Goal: Information Seeking & Learning: Learn about a topic

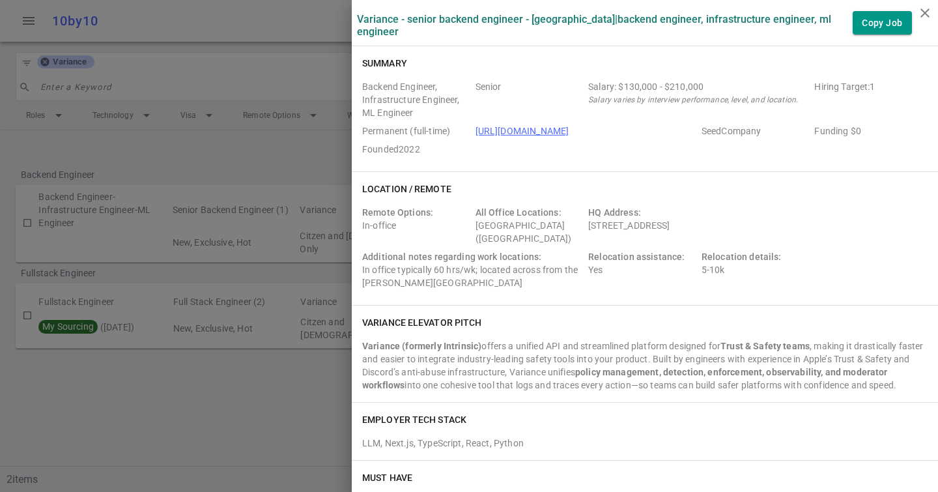
click at [250, 111] on div at bounding box center [469, 246] width 938 height 492
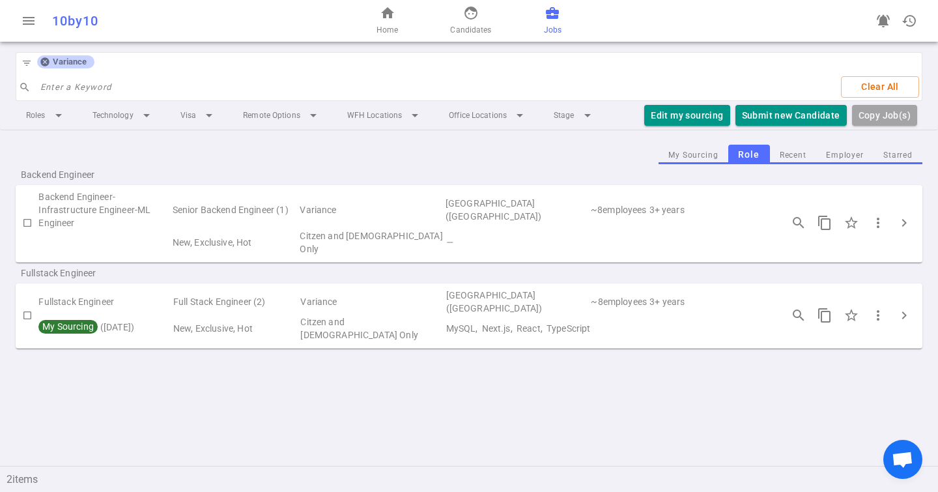
click at [44, 64] on icon at bounding box center [44, 62] width 8 height 8
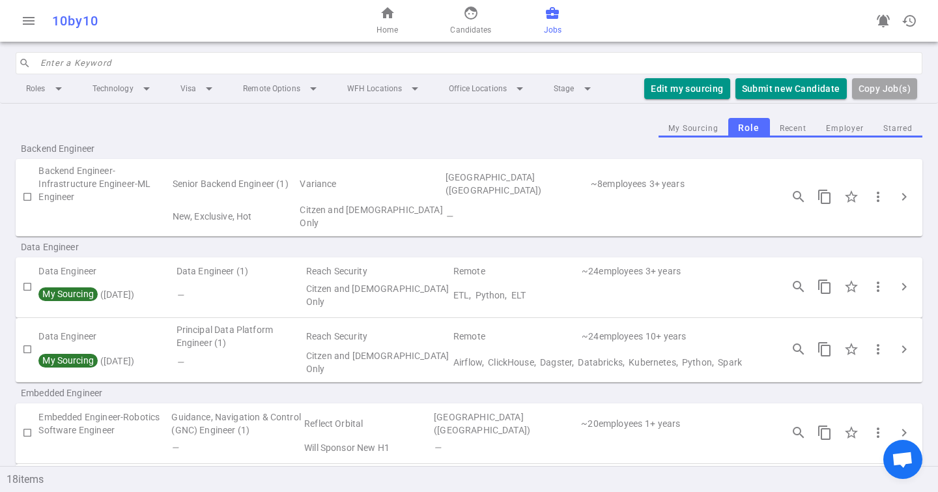
click at [79, 63] on input "search" at bounding box center [477, 63] width 874 height 21
click at [190, 57] on input "search" at bounding box center [477, 63] width 874 height 21
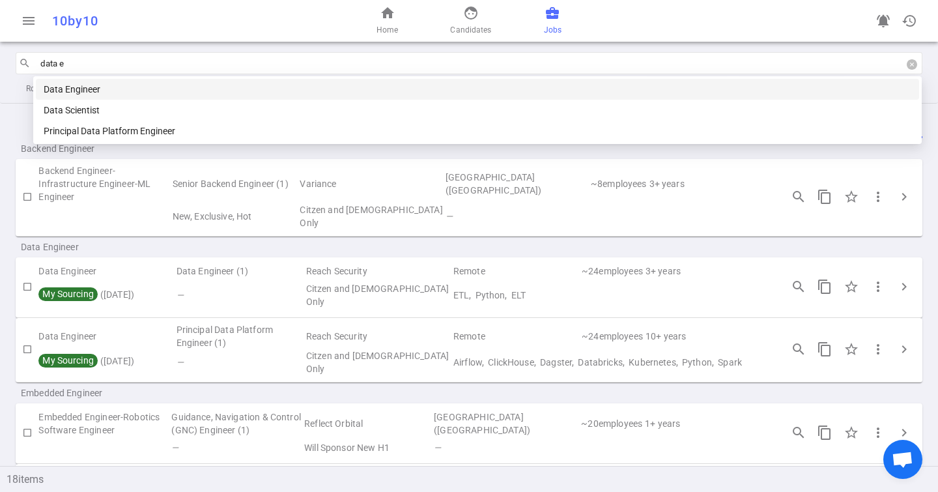
type input "data en"
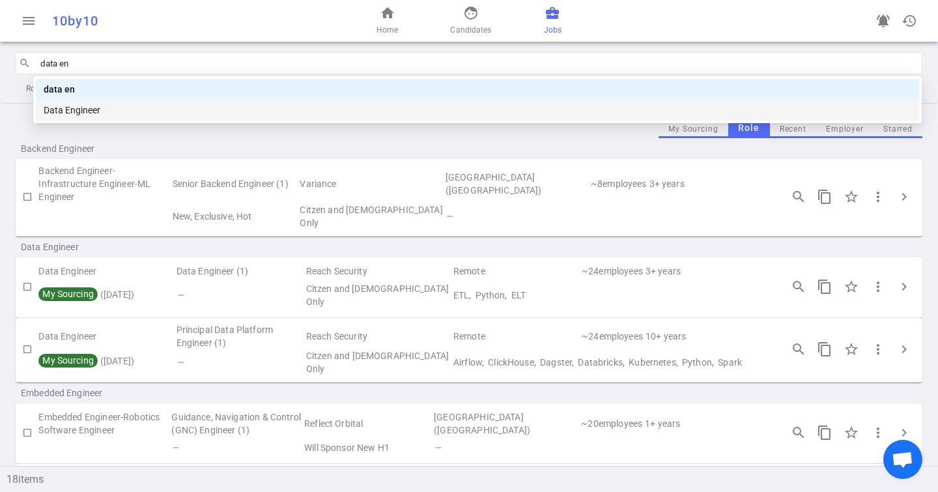
click at [173, 111] on div "Data Engineer" at bounding box center [478, 110] width 868 height 14
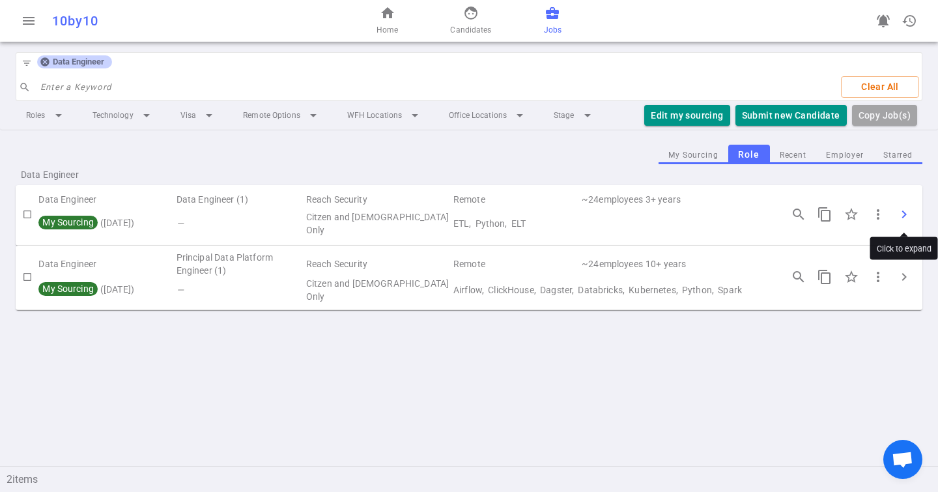
click at [907, 212] on span "chevron_right" at bounding box center [905, 215] width 16 height 16
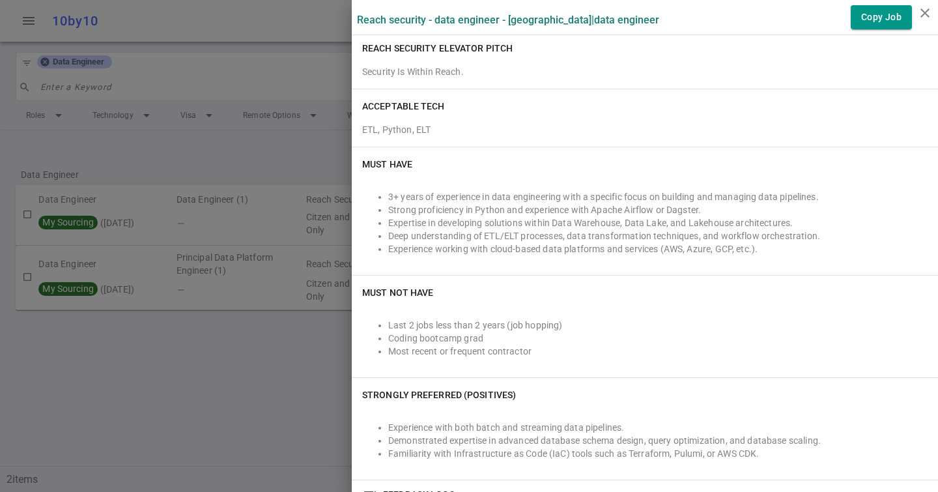
scroll to position [202, 0]
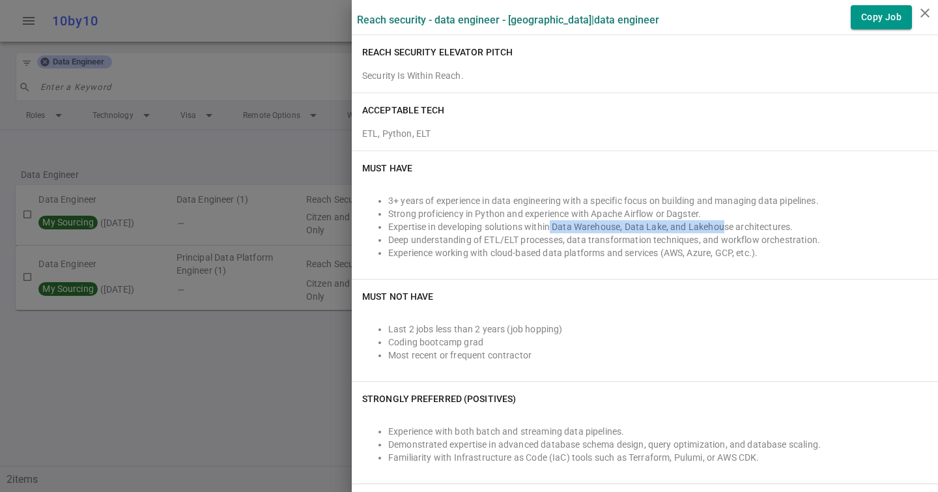
drag, startPoint x: 551, startPoint y: 226, endPoint x: 725, endPoint y: 226, distance: 174.0
click at [725, 226] on li "Expertise in developing solutions within Data Warehouse, Data Lake, and Lakehou…" at bounding box center [657, 226] width 539 height 13
drag, startPoint x: 557, startPoint y: 225, endPoint x: 619, endPoint y: 225, distance: 61.9
click at [619, 225] on li "Expertise in developing solutions within Data Warehouse, Data Lake, and Lakehou…" at bounding box center [657, 226] width 539 height 13
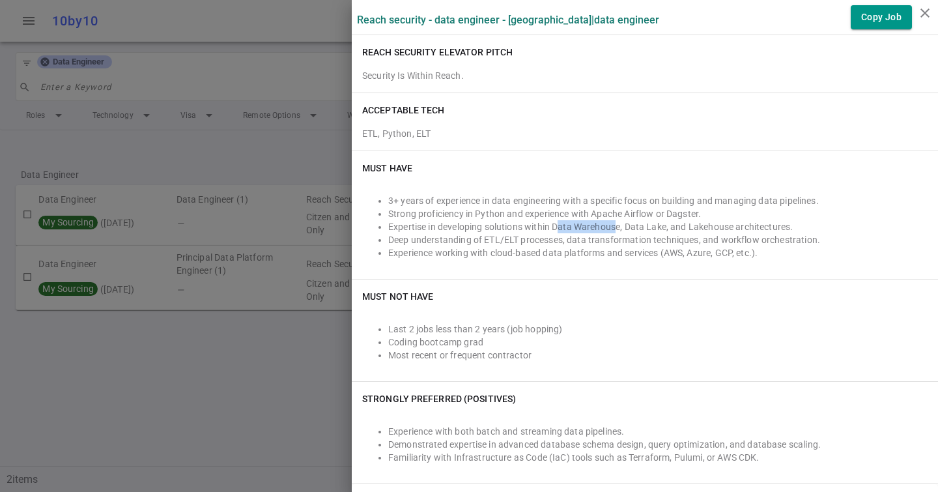
click at [619, 225] on li "Expertise in developing solutions within Data Warehouse, Data Lake, and Lakehou…" at bounding box center [657, 226] width 539 height 13
drag, startPoint x: 631, startPoint y: 223, endPoint x: 704, endPoint y: 223, distance: 73.6
click at [704, 223] on li "Expertise in developing solutions within Data Warehouse, Data Lake, and Lakehou…" at bounding box center [657, 226] width 539 height 13
drag, startPoint x: 758, startPoint y: 222, endPoint x: 804, endPoint y: 223, distance: 45.6
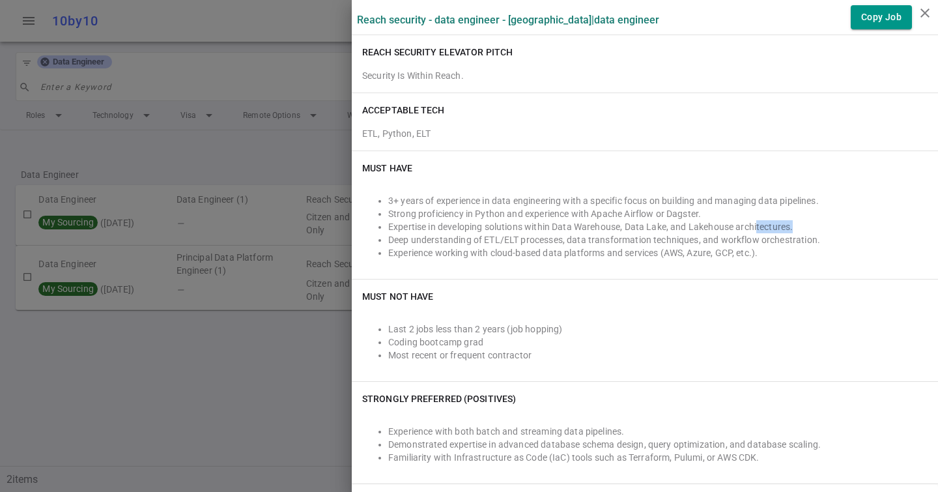
click at [805, 223] on li "Expertise in developing solutions within Data Warehouse, Data Lake, and Lakehou…" at bounding box center [657, 226] width 539 height 13
click at [804, 223] on li "Expertise in developing solutions within Data Warehouse, Data Lake, and Lakehou…" at bounding box center [657, 226] width 539 height 13
drag, startPoint x: 387, startPoint y: 240, endPoint x: 565, endPoint y: 242, distance: 177.9
click at [566, 242] on ul "3+ years of experience in data engineering with a specific focus on building an…" at bounding box center [645, 226] width 566 height 65
copy li "Deep understanding of ETL/ELT processes,"
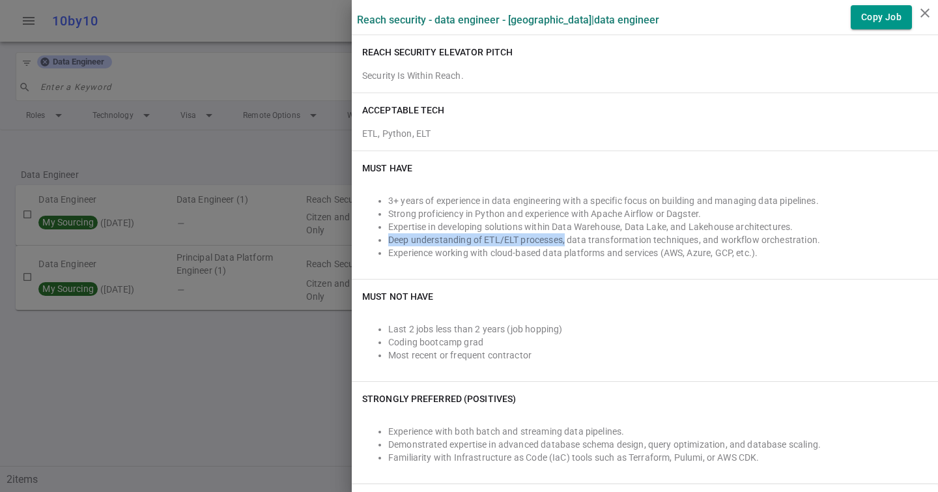
scroll to position [0, 0]
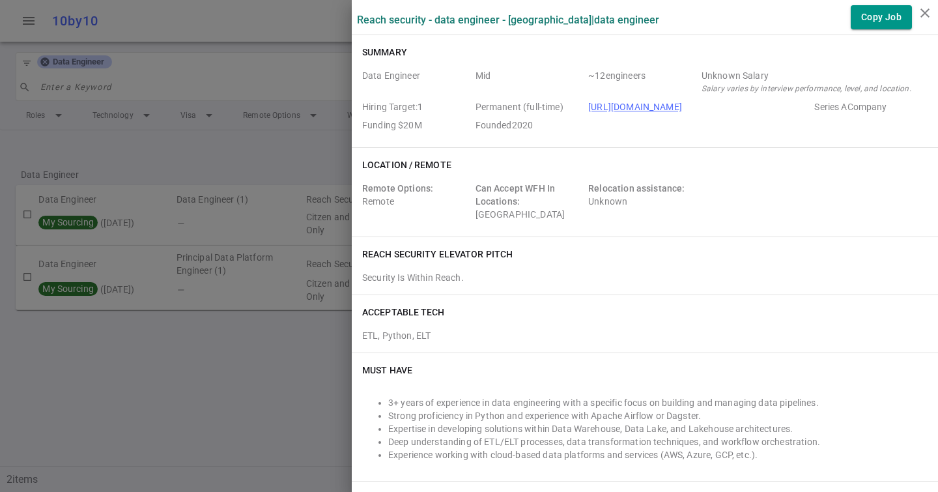
click at [164, 249] on div at bounding box center [469, 246] width 938 height 492
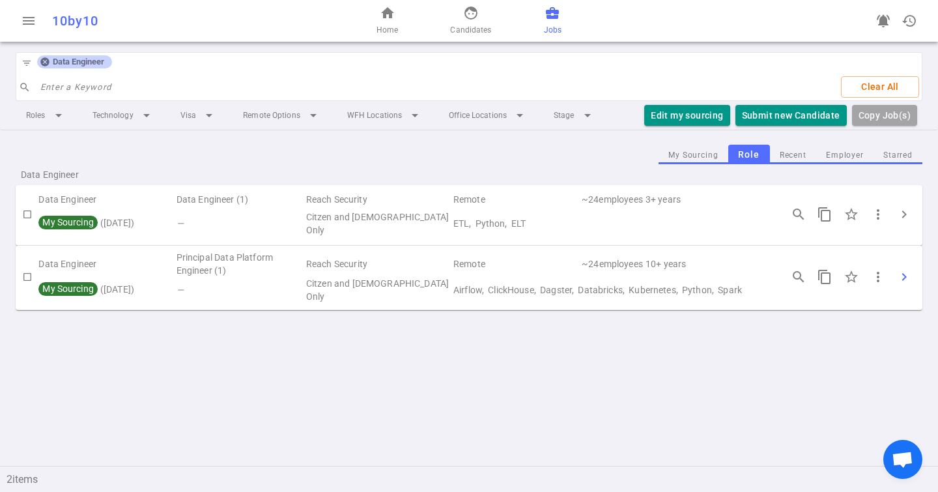
click at [914, 268] on button "chevron_right" at bounding box center [904, 277] width 26 height 26
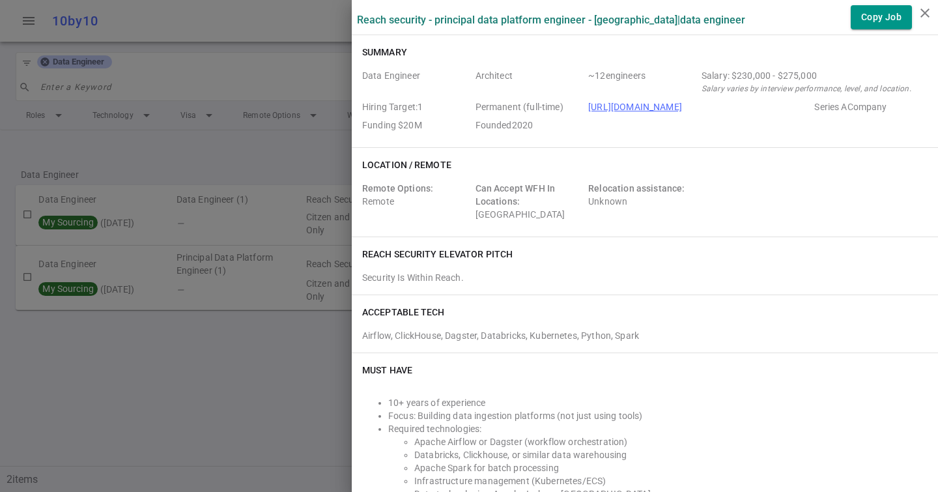
click at [268, 210] on div at bounding box center [469, 246] width 938 height 492
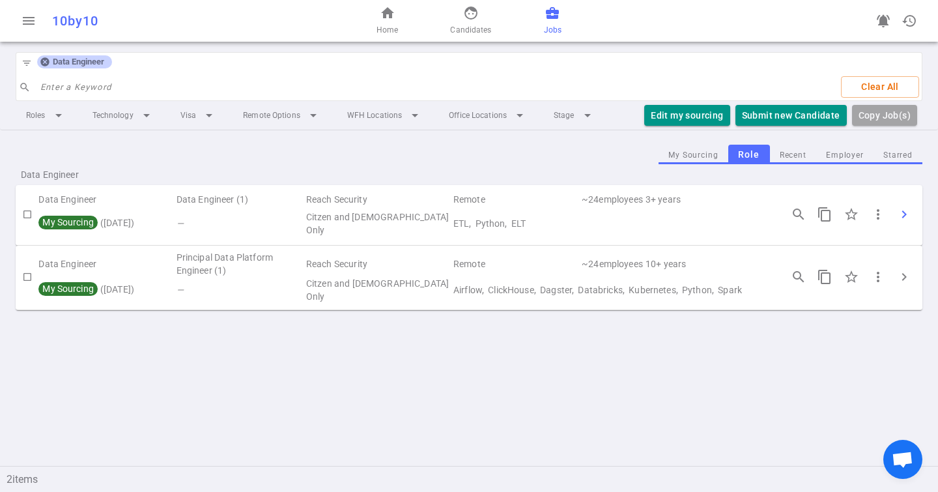
click at [913, 212] on button "chevron_right" at bounding box center [904, 214] width 26 height 26
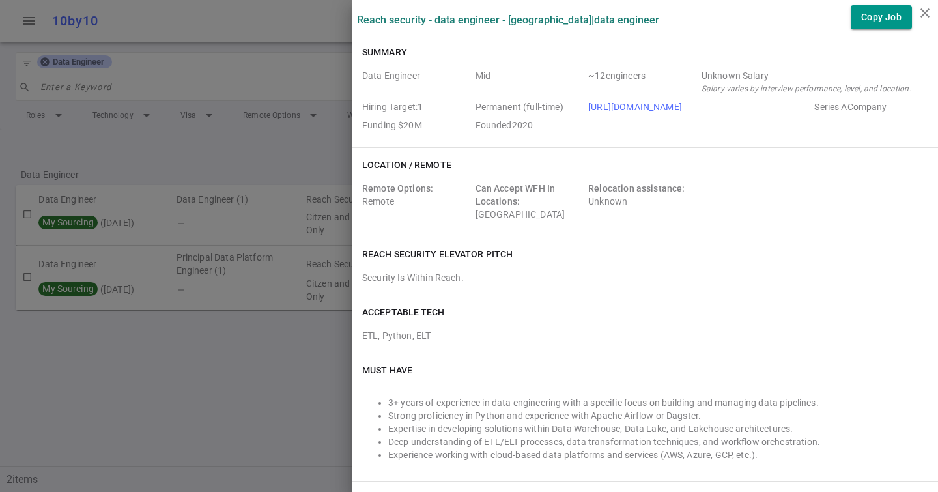
click at [220, 325] on div at bounding box center [469, 246] width 938 height 492
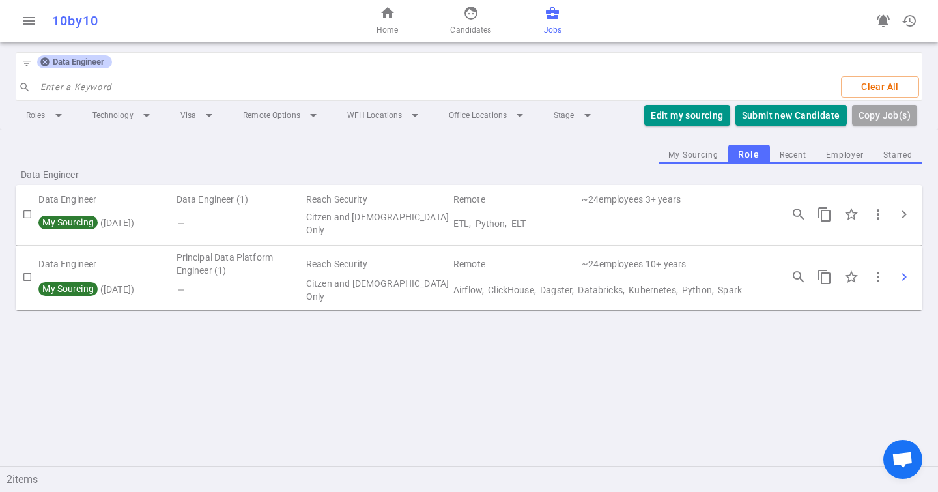
click at [902, 283] on button "chevron_right" at bounding box center [904, 277] width 26 height 26
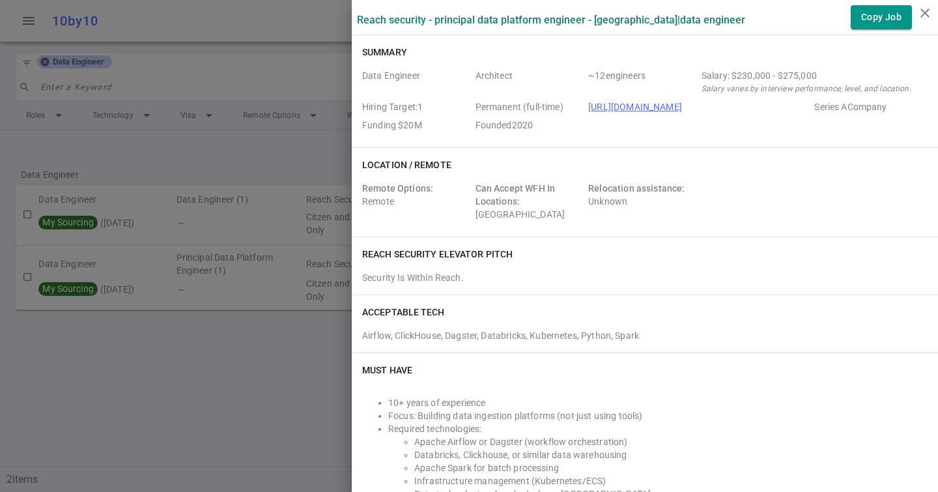
click at [141, 274] on div at bounding box center [469, 246] width 938 height 492
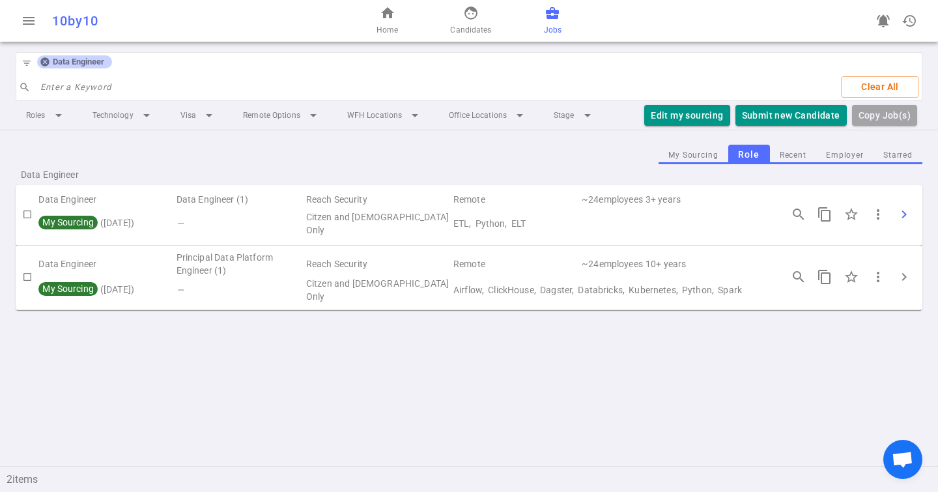
click at [898, 216] on span "chevron_right" at bounding box center [905, 215] width 16 height 16
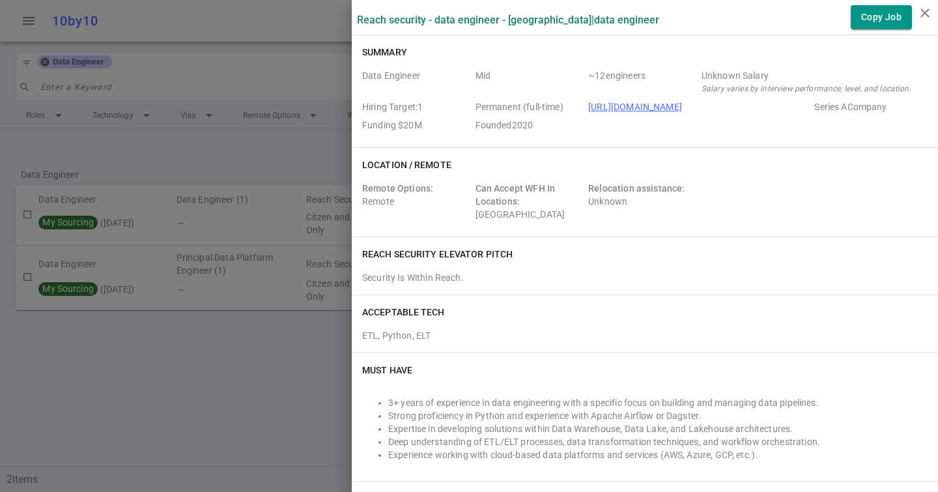
click at [217, 237] on div at bounding box center [469, 246] width 938 height 492
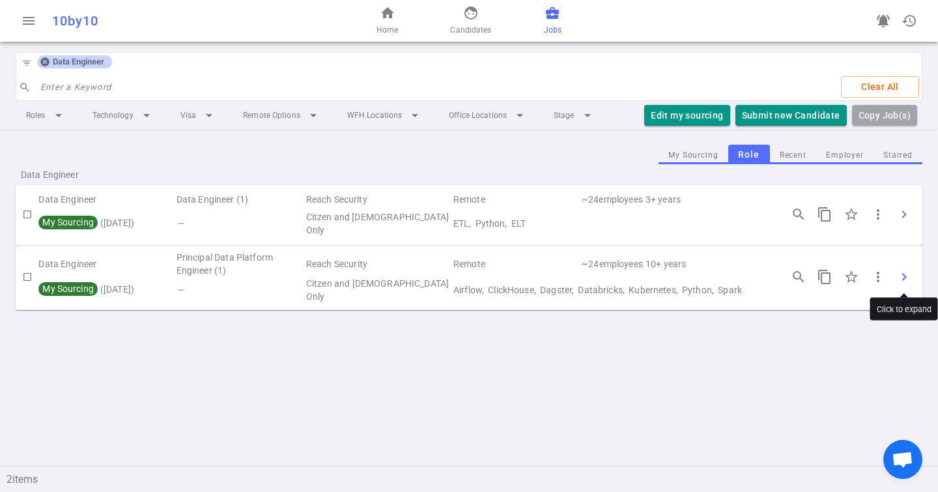
click at [900, 276] on span "chevron_right" at bounding box center [905, 277] width 16 height 16
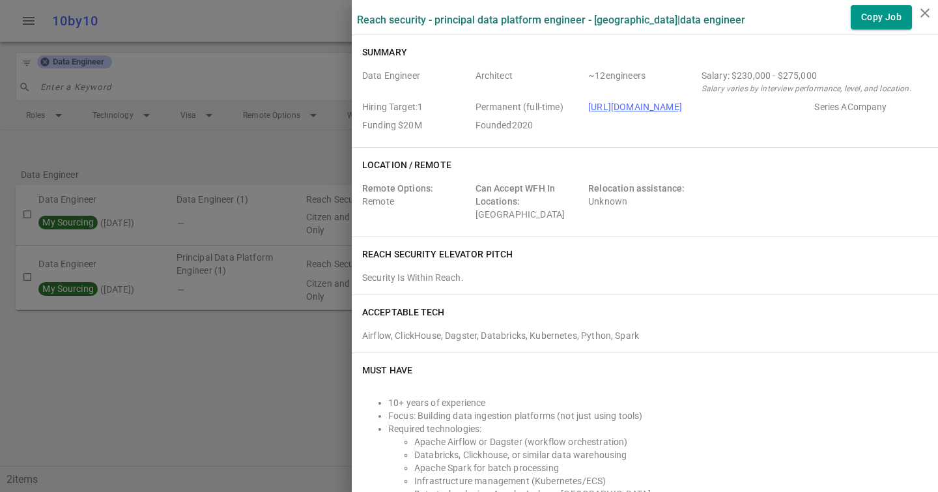
click at [286, 278] on div at bounding box center [469, 246] width 938 height 492
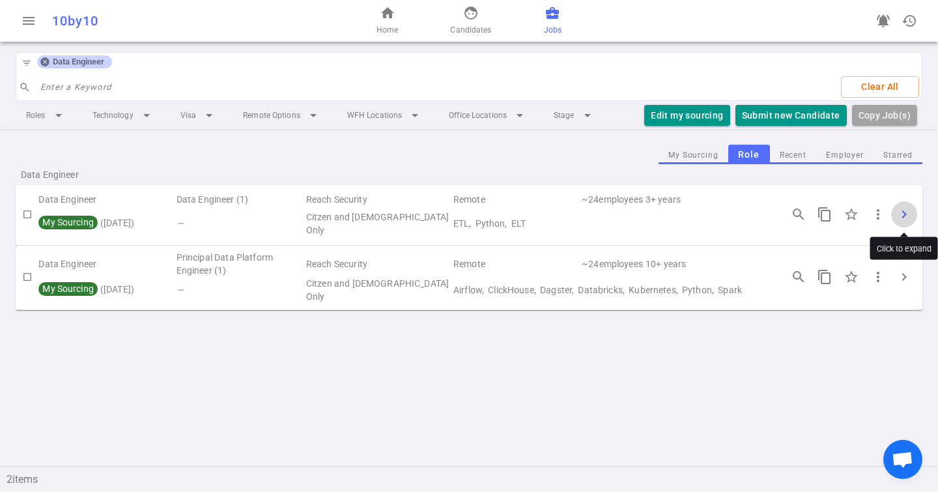
click at [902, 217] on span "chevron_right" at bounding box center [905, 215] width 16 height 16
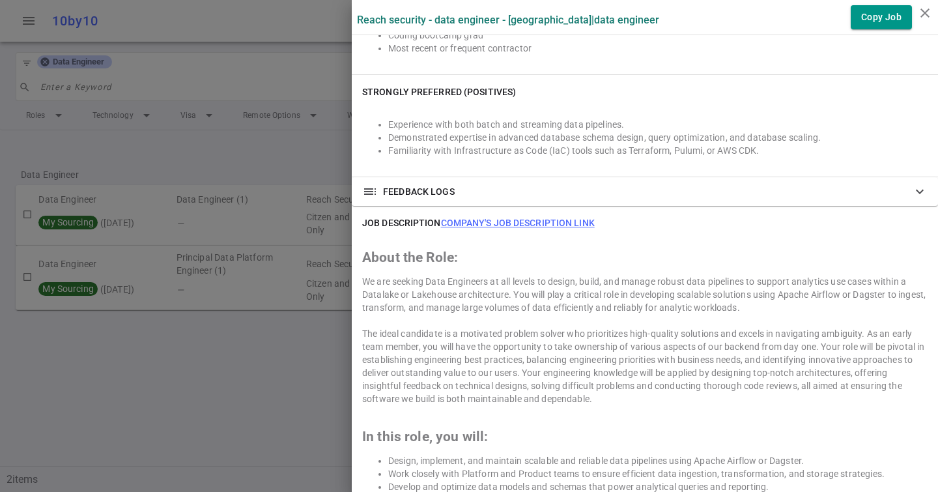
scroll to position [514, 0]
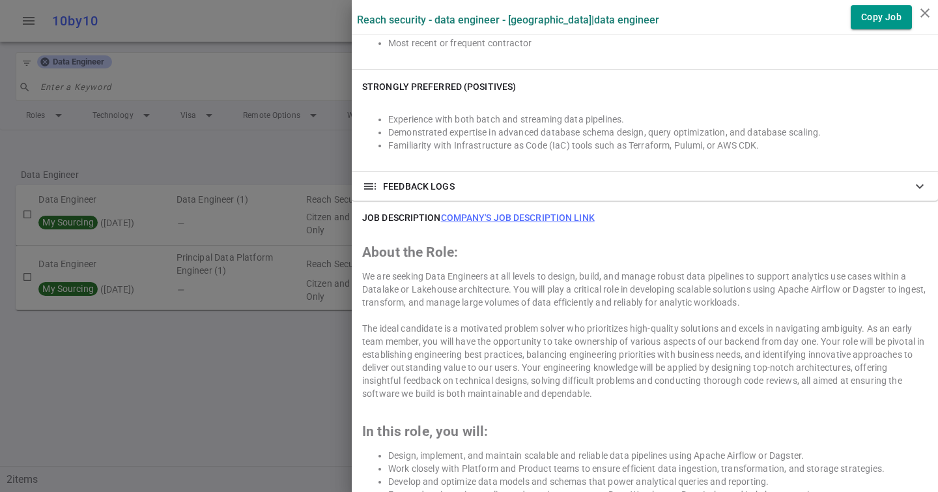
click at [553, 220] on link "Company's job description link" at bounding box center [518, 217] width 154 height 10
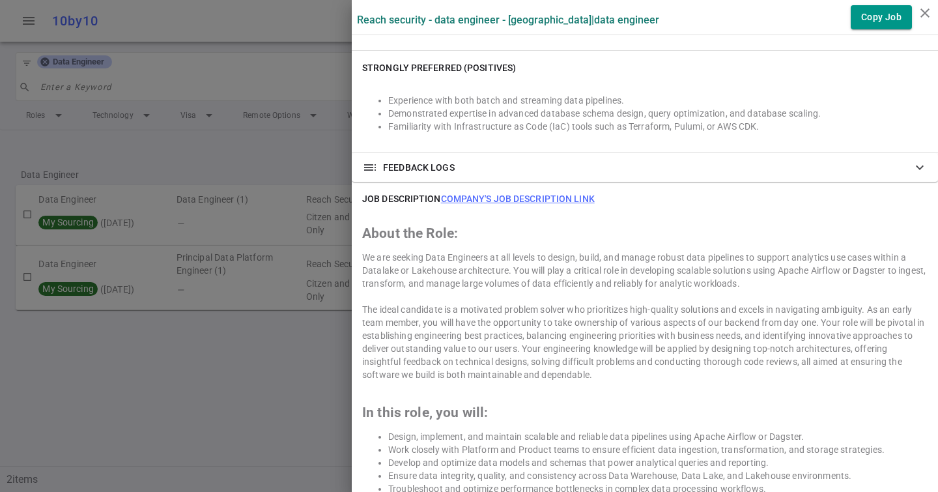
scroll to position [611, 0]
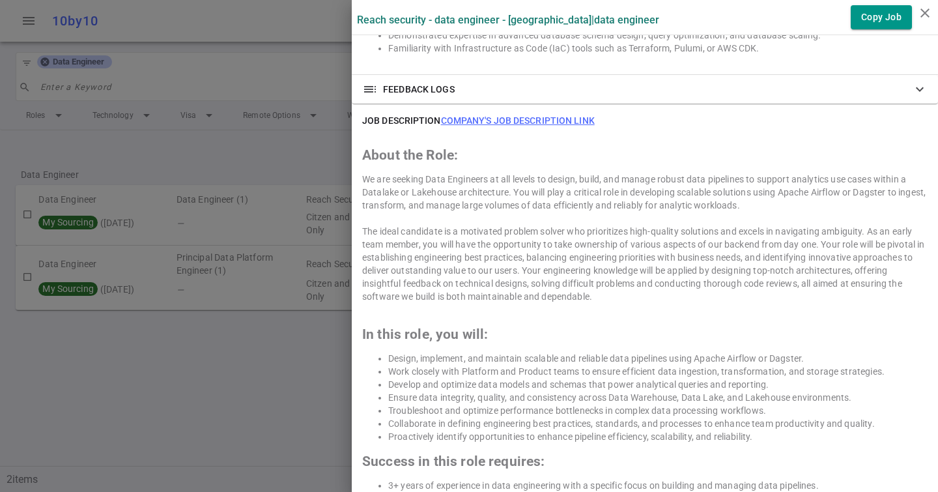
click at [541, 119] on link "Company's job description link" at bounding box center [518, 120] width 154 height 10
click at [194, 139] on div at bounding box center [469, 246] width 938 height 492
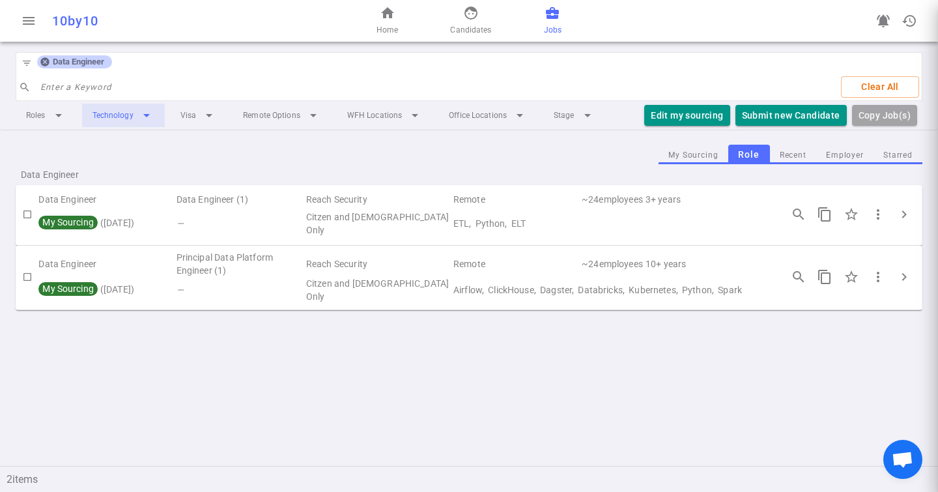
drag, startPoint x: 195, startPoint y: 139, endPoint x: 119, endPoint y: 118, distance: 79.0
click at [44, 64] on icon at bounding box center [44, 62] width 8 height 8
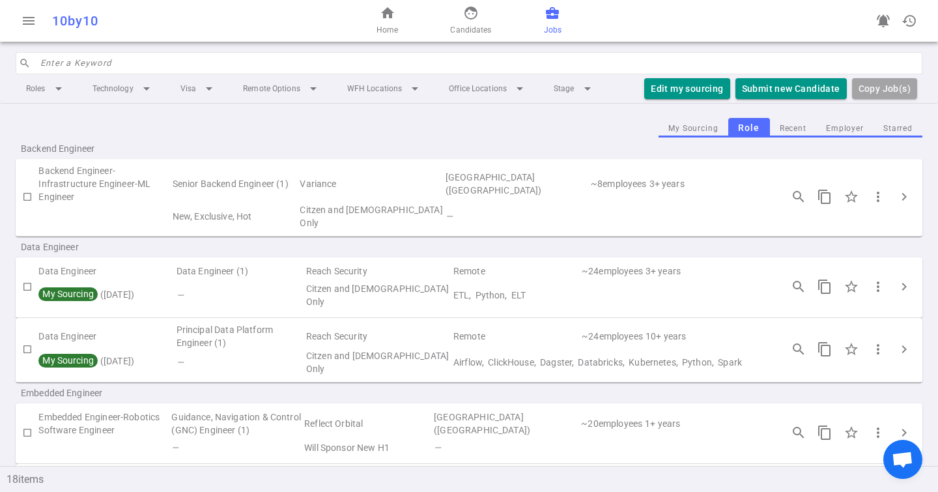
click at [75, 61] on input "search" at bounding box center [477, 63] width 874 height 21
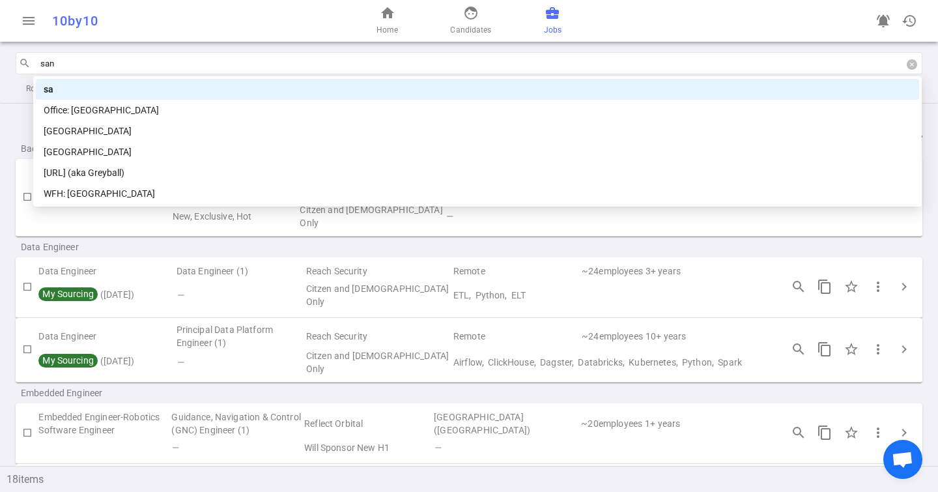
type input "sand"
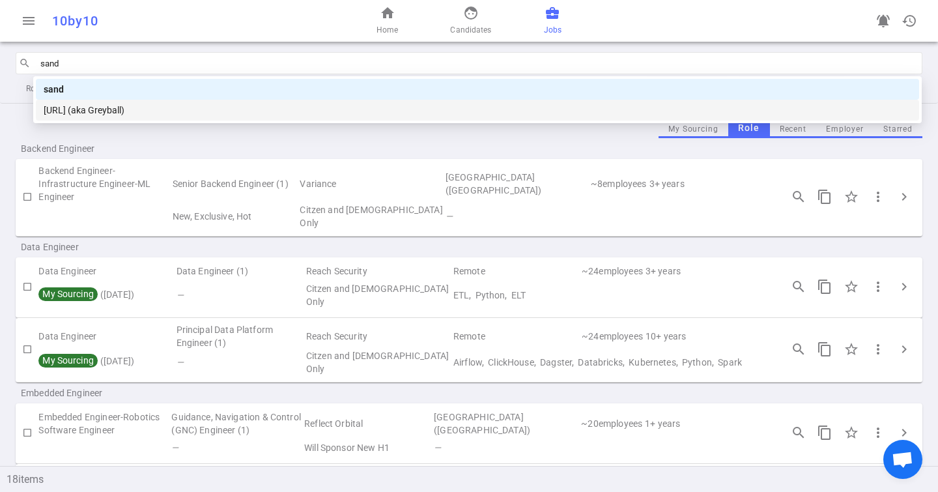
click at [109, 111] on div "[URL] (aka Greyball)" at bounding box center [478, 110] width 868 height 14
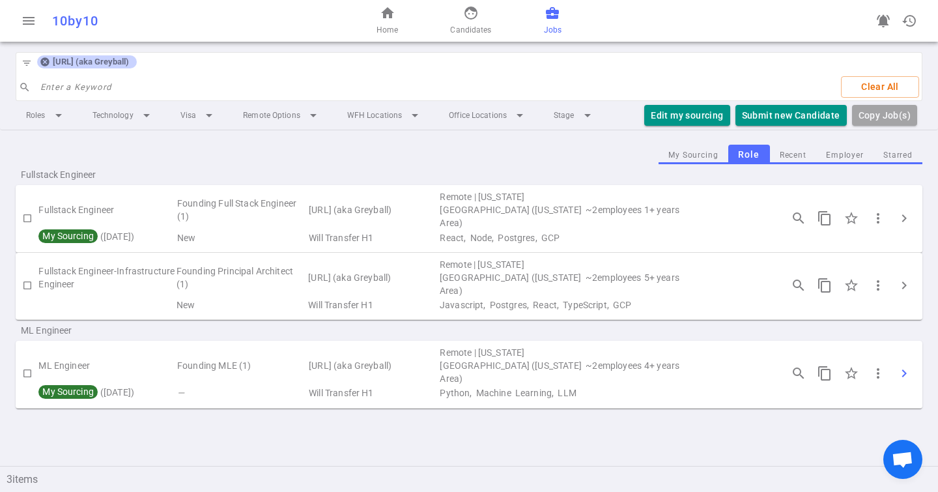
click at [900, 366] on span "chevron_right" at bounding box center [905, 374] width 16 height 16
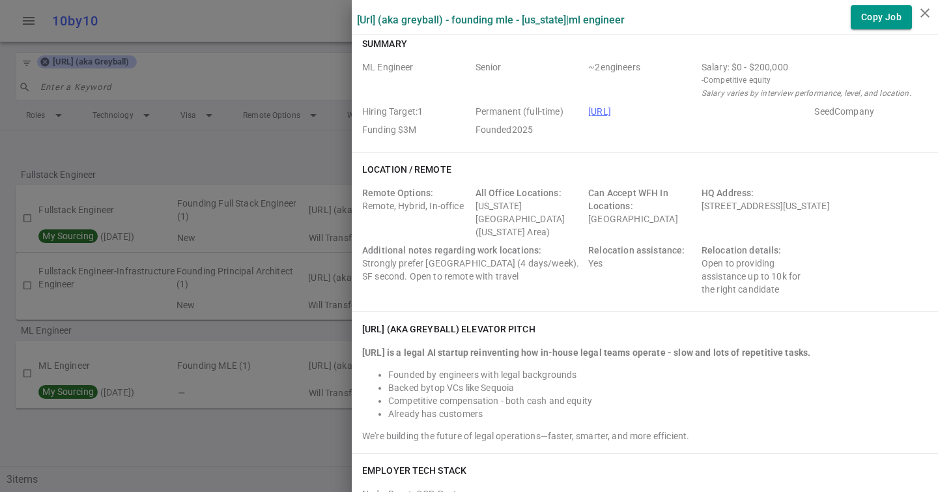
scroll to position [0, 0]
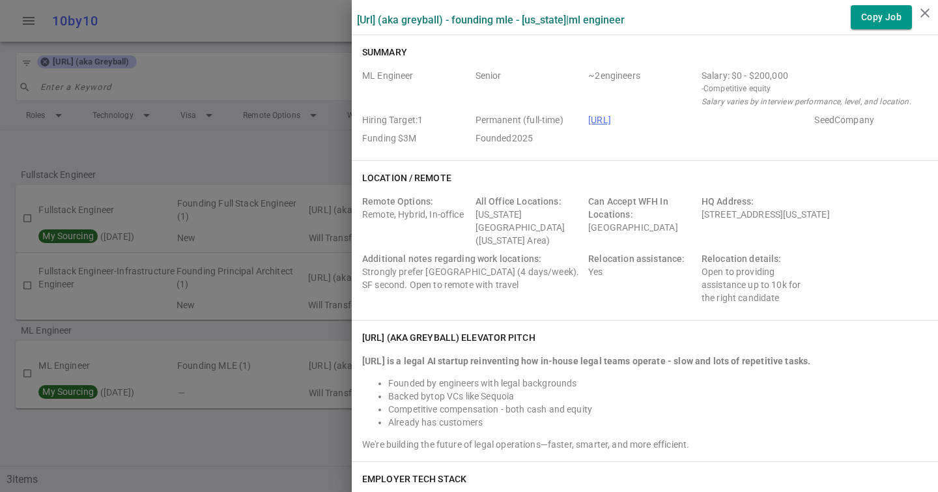
click at [291, 208] on div at bounding box center [469, 246] width 938 height 492
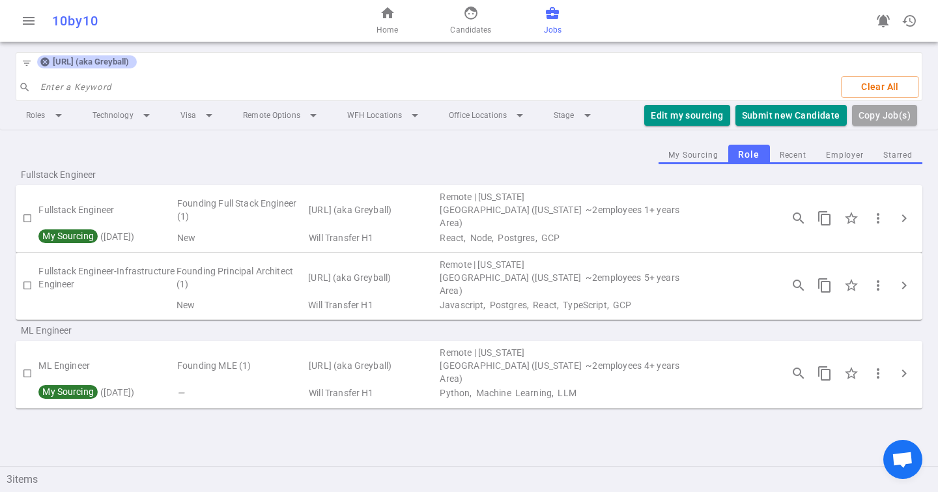
drag, startPoint x: 46, startPoint y: 59, endPoint x: 54, endPoint y: 59, distance: 7.8
click at [46, 59] on icon at bounding box center [44, 62] width 8 height 8
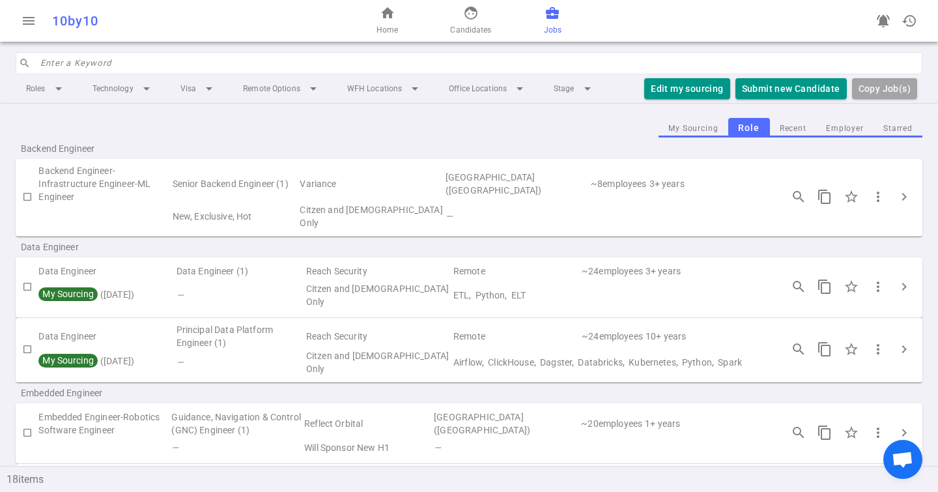
click at [58, 62] on input "search" at bounding box center [477, 63] width 874 height 21
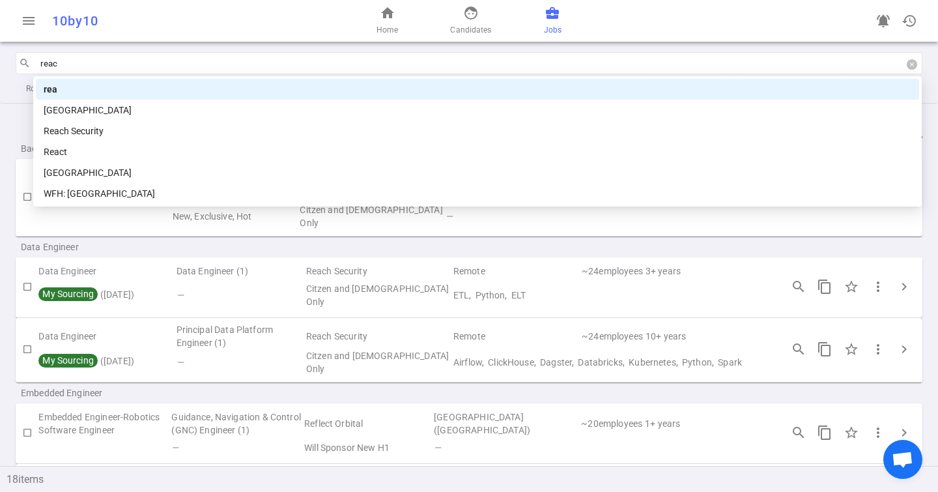
type input "reach"
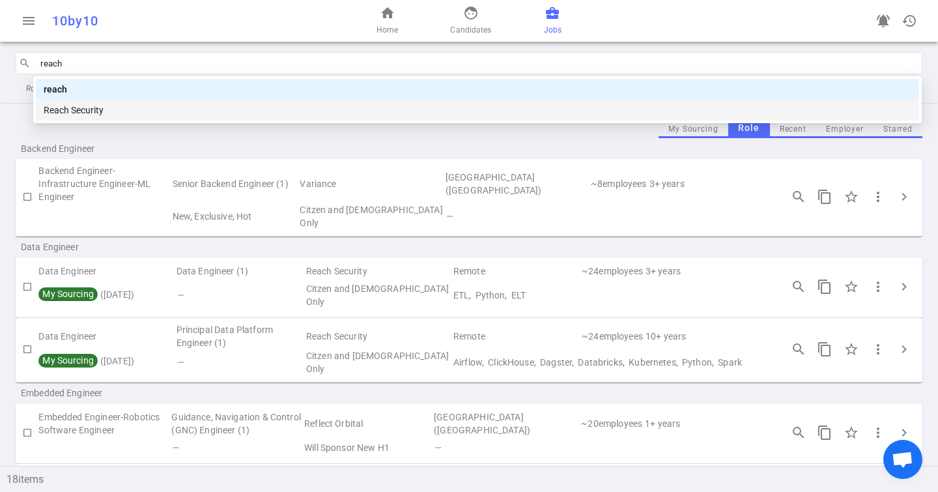
click at [79, 111] on div "Reach Security" at bounding box center [478, 110] width 868 height 14
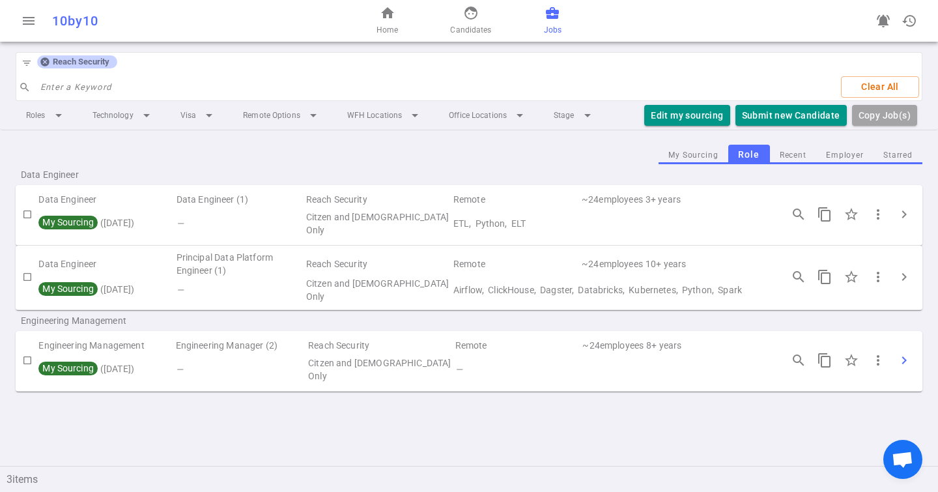
click at [895, 359] on button "chevron_right" at bounding box center [904, 360] width 26 height 26
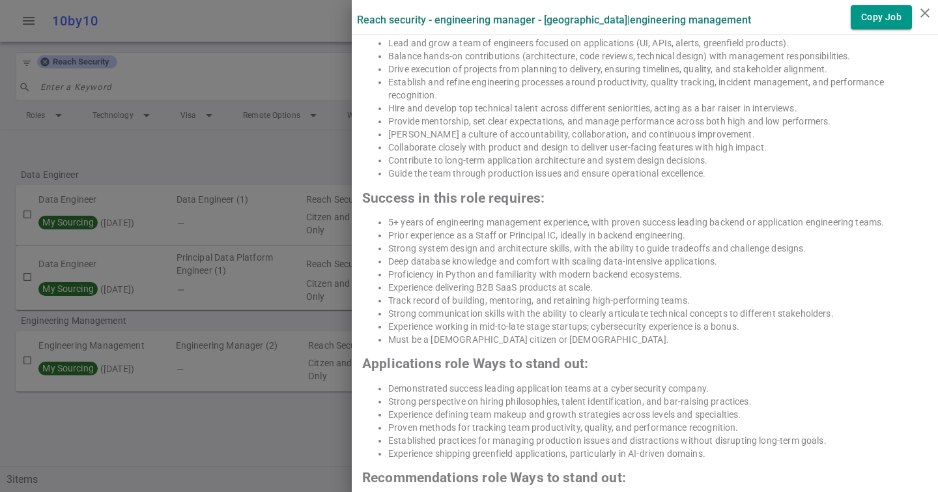
scroll to position [645, 0]
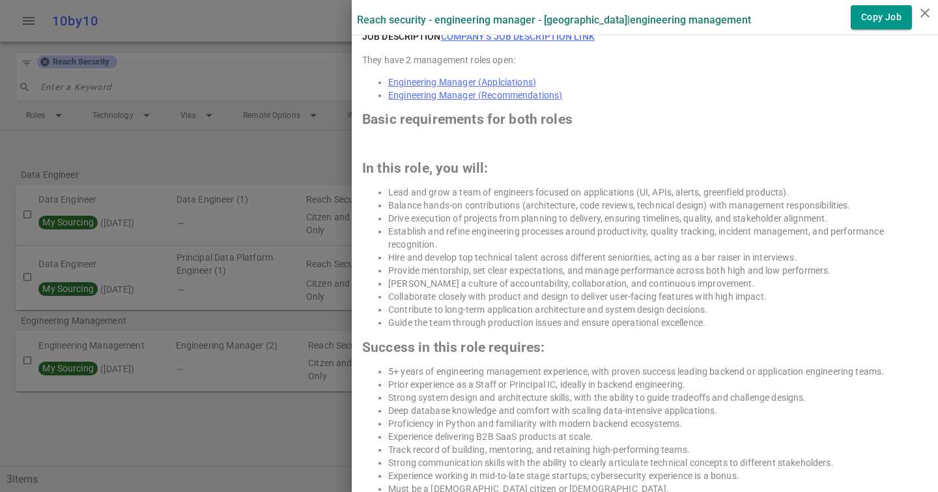
click at [495, 37] on link "Company's job description link" at bounding box center [518, 36] width 154 height 10
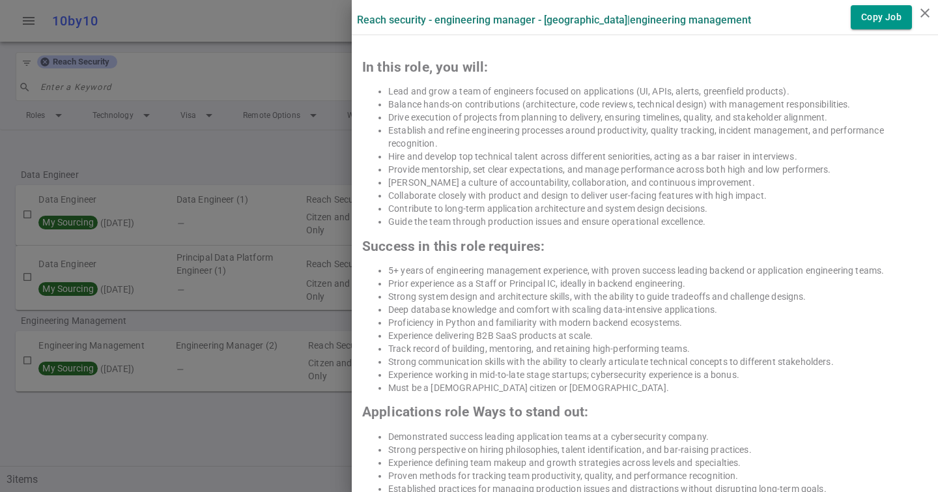
scroll to position [385, 0]
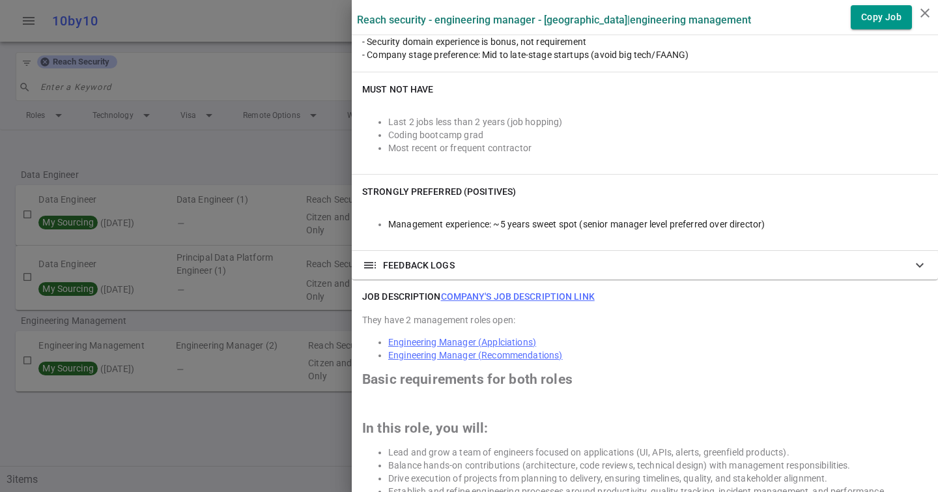
click at [463, 294] on link "Company's job description link" at bounding box center [518, 296] width 154 height 10
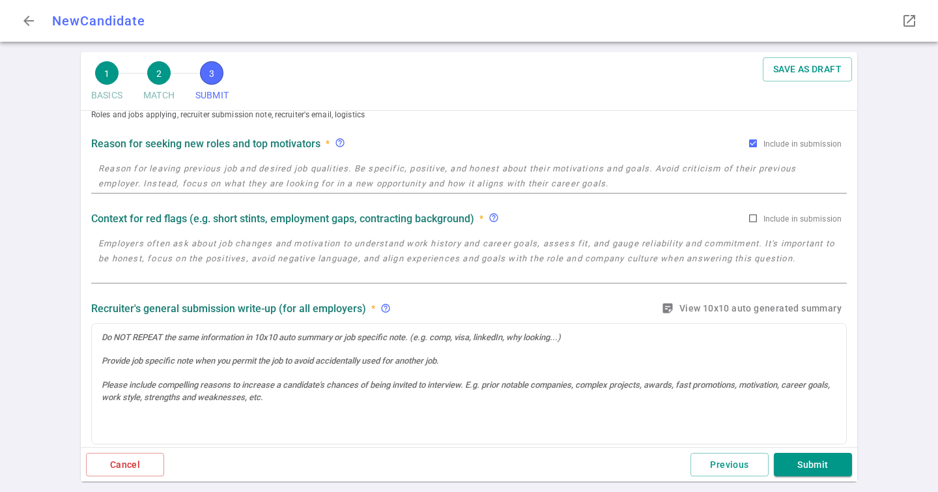
scroll to position [133, 0]
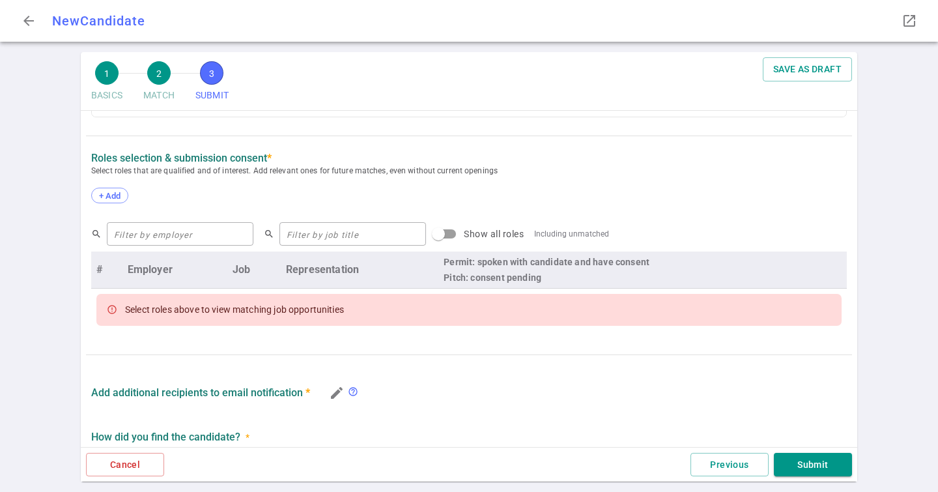
scroll to position [532, 0]
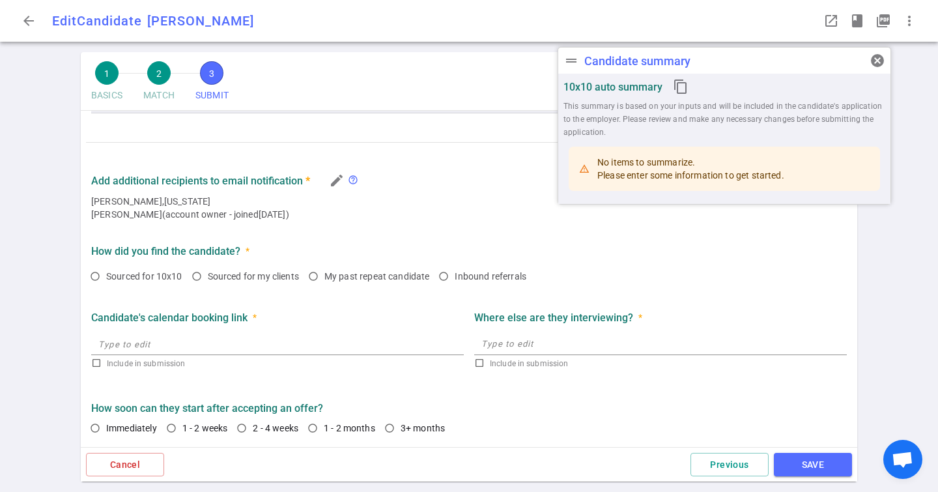
radio input "true"
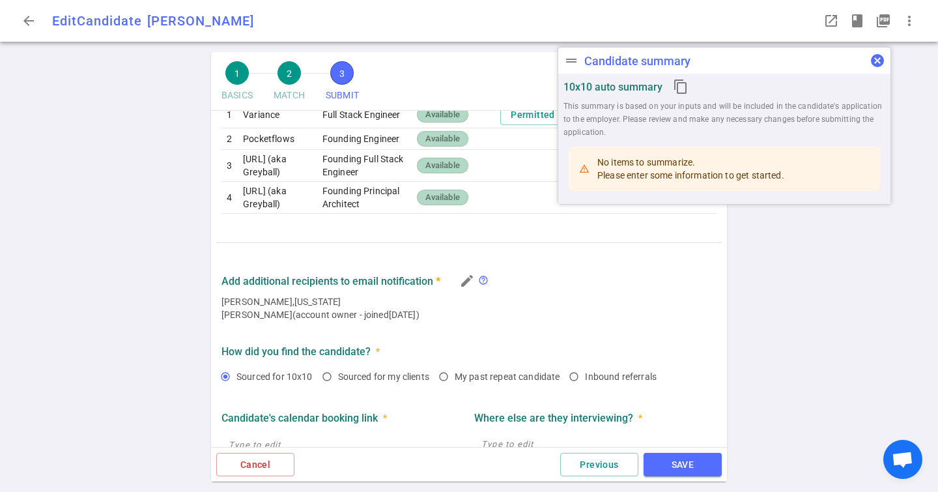
scroll to position [714, 0]
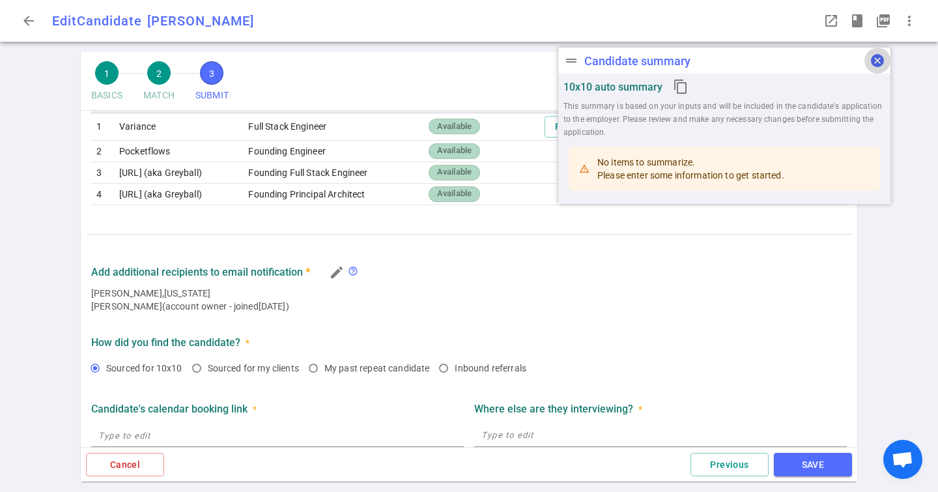
click at [876, 60] on span "cancel" at bounding box center [878, 61] width 16 height 16
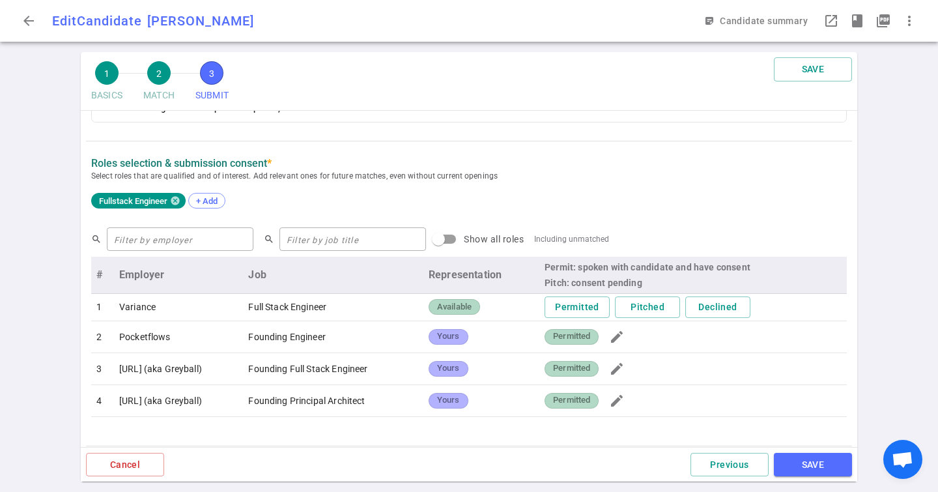
scroll to position [732, 0]
